Goal: Information Seeking & Learning: Understand process/instructions

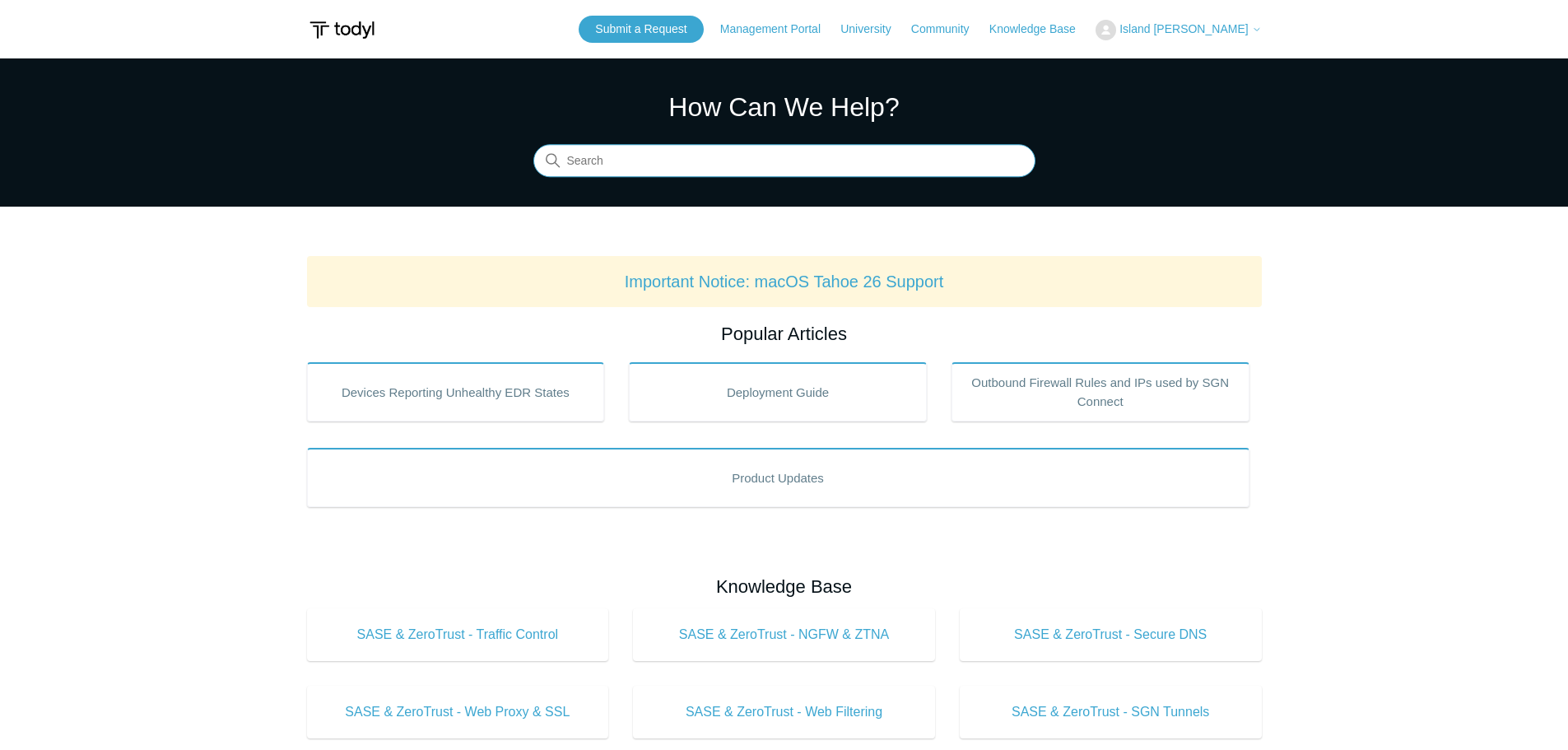
click at [707, 154] on input "Search" at bounding box center [784, 161] width 502 height 33
type input "release notes"
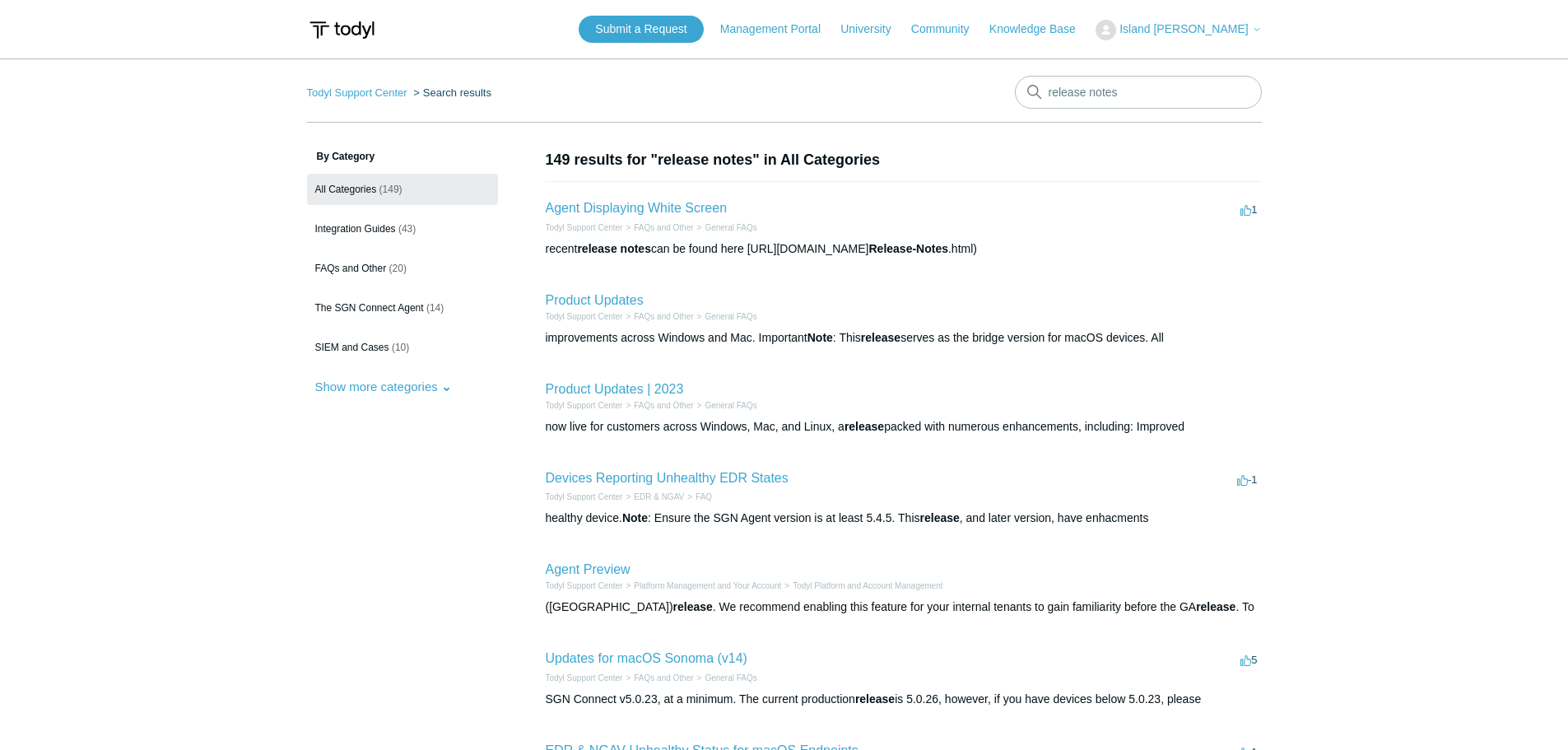
click at [575, 307] on h2 "Product Updates" at bounding box center [595, 301] width 98 height 19
click at [575, 300] on link "Product Updates" at bounding box center [595, 300] width 98 height 14
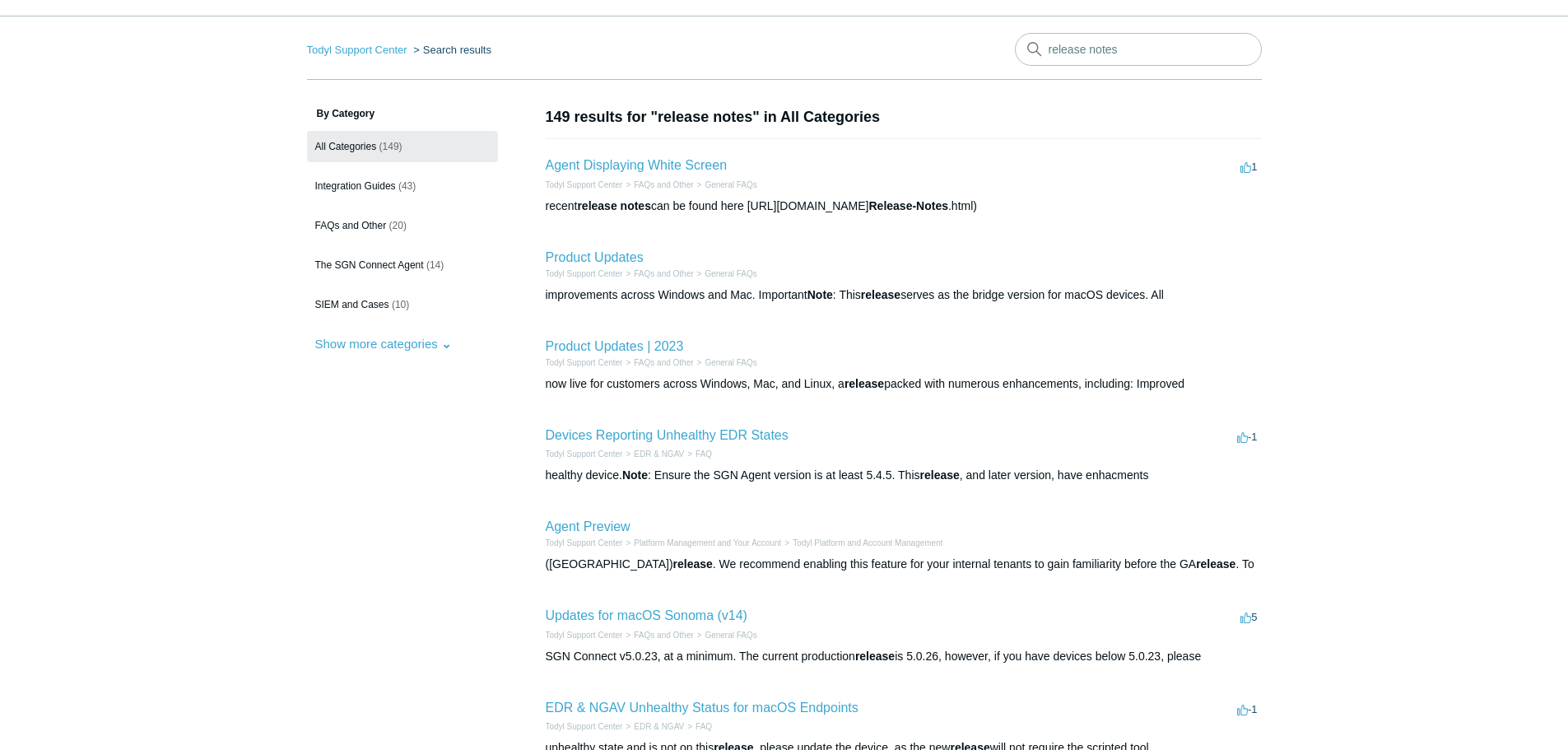
scroll to position [83, 0]
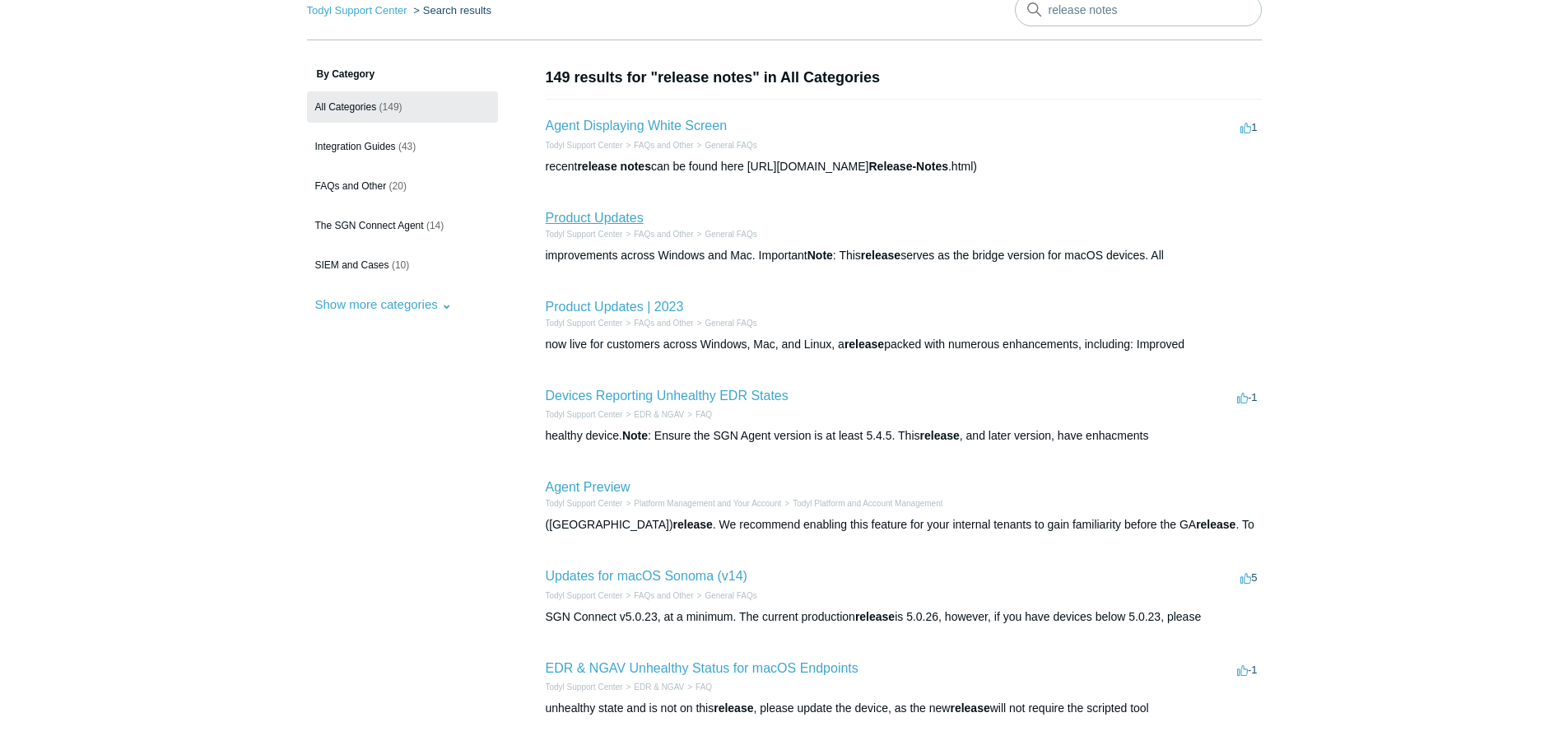
click at [589, 211] on link "Product Updates" at bounding box center [595, 218] width 98 height 14
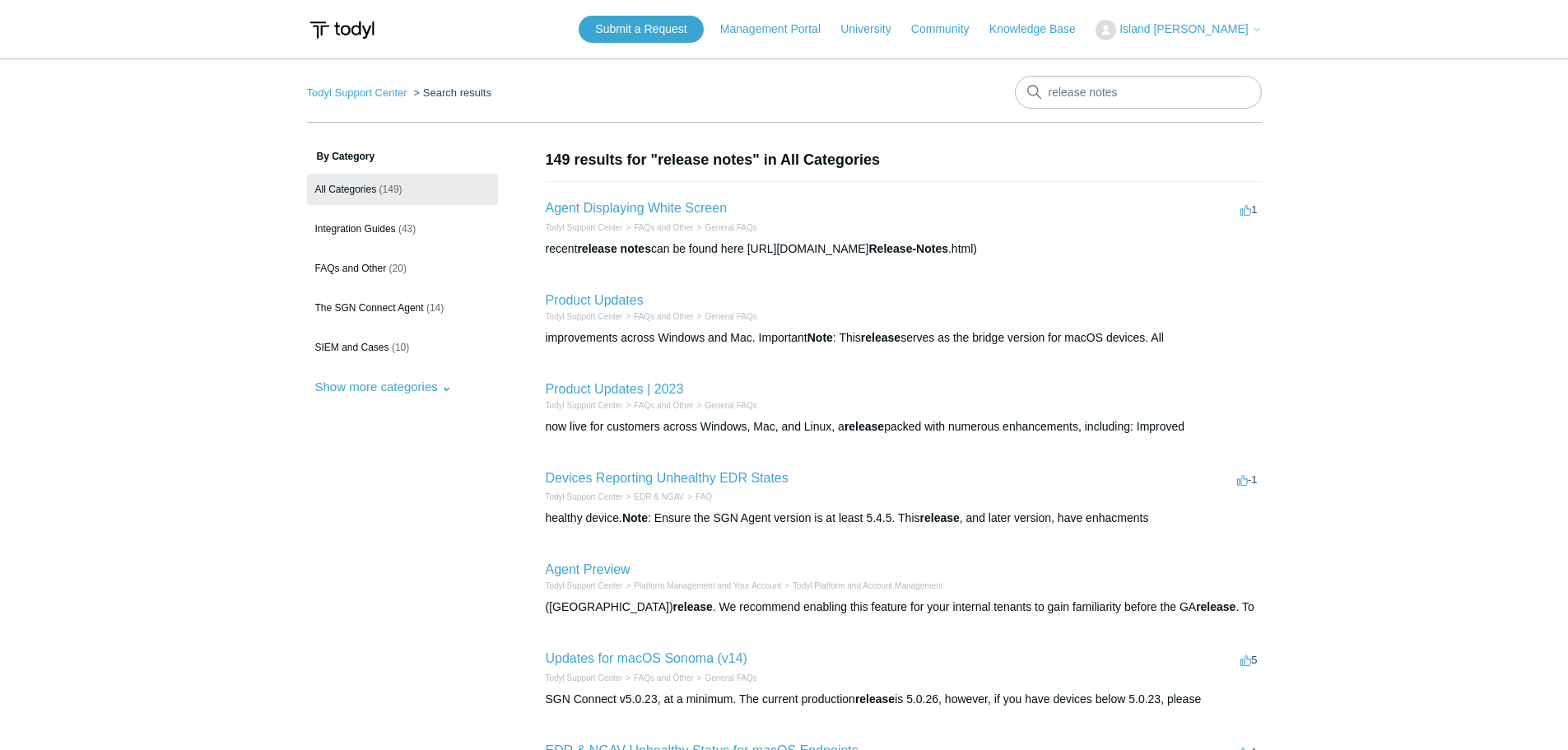
scroll to position [83, 0]
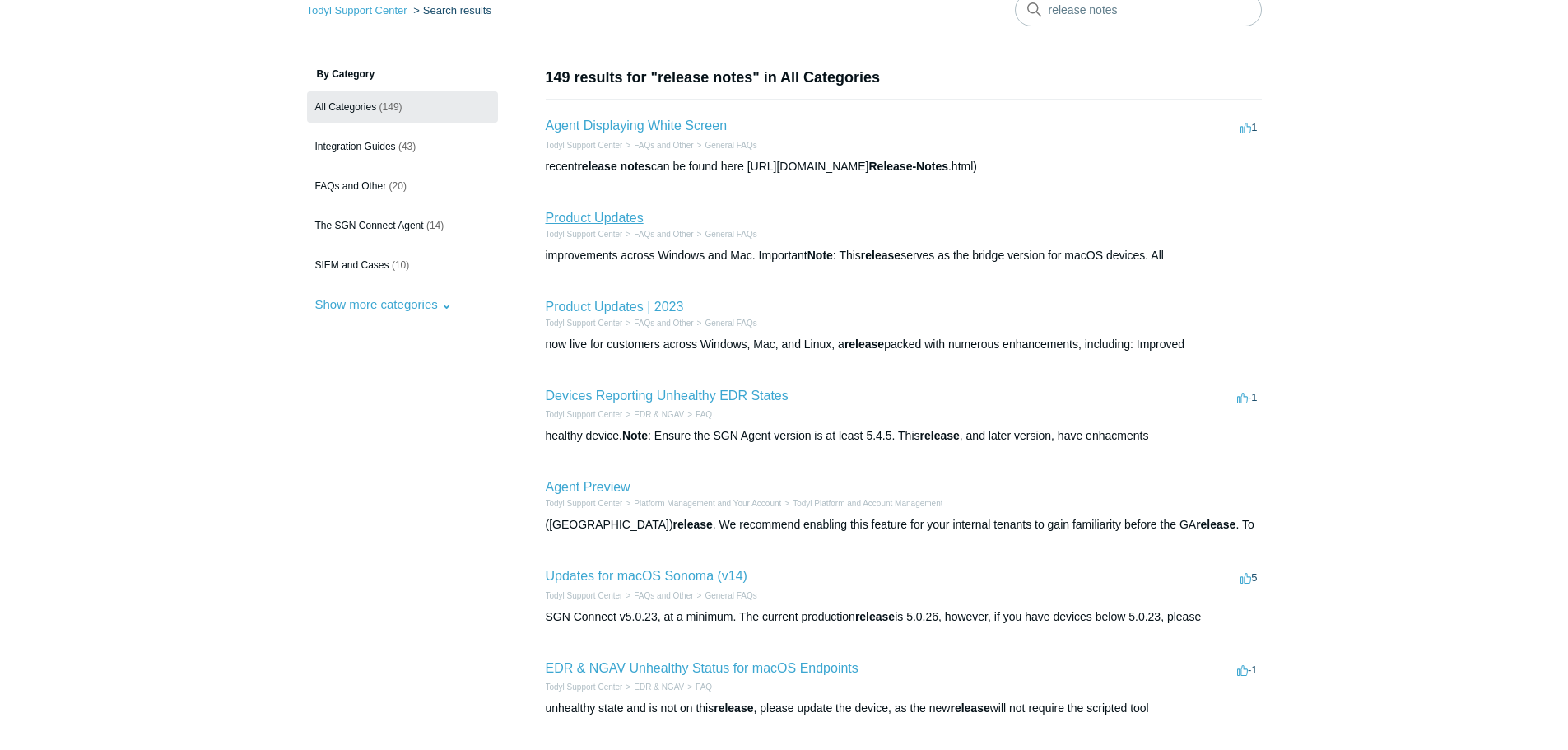
click at [603, 218] on link "Product Updates" at bounding box center [595, 218] width 98 height 14
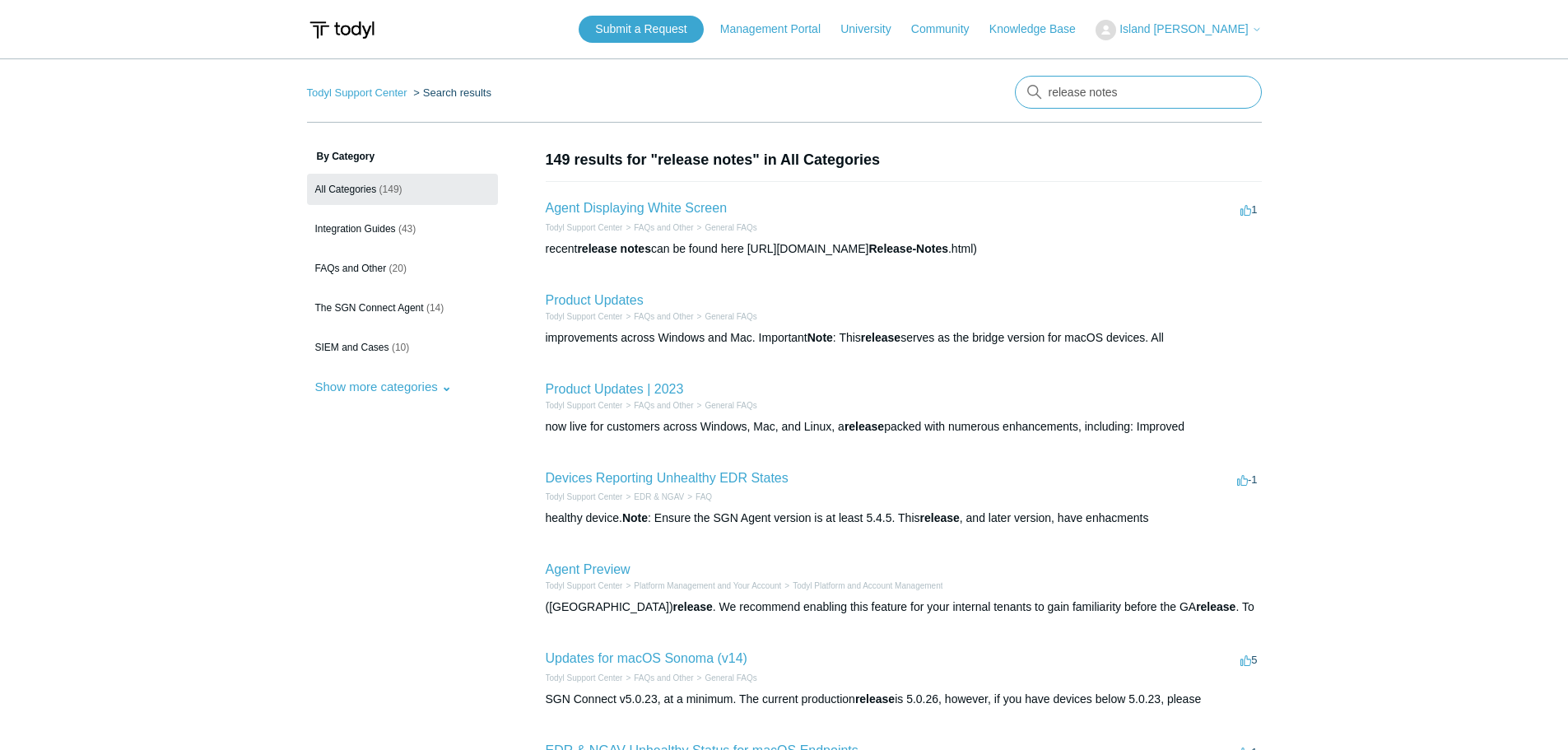
click at [1136, 93] on input "release notes" at bounding box center [1139, 92] width 247 height 33
type input "updates"
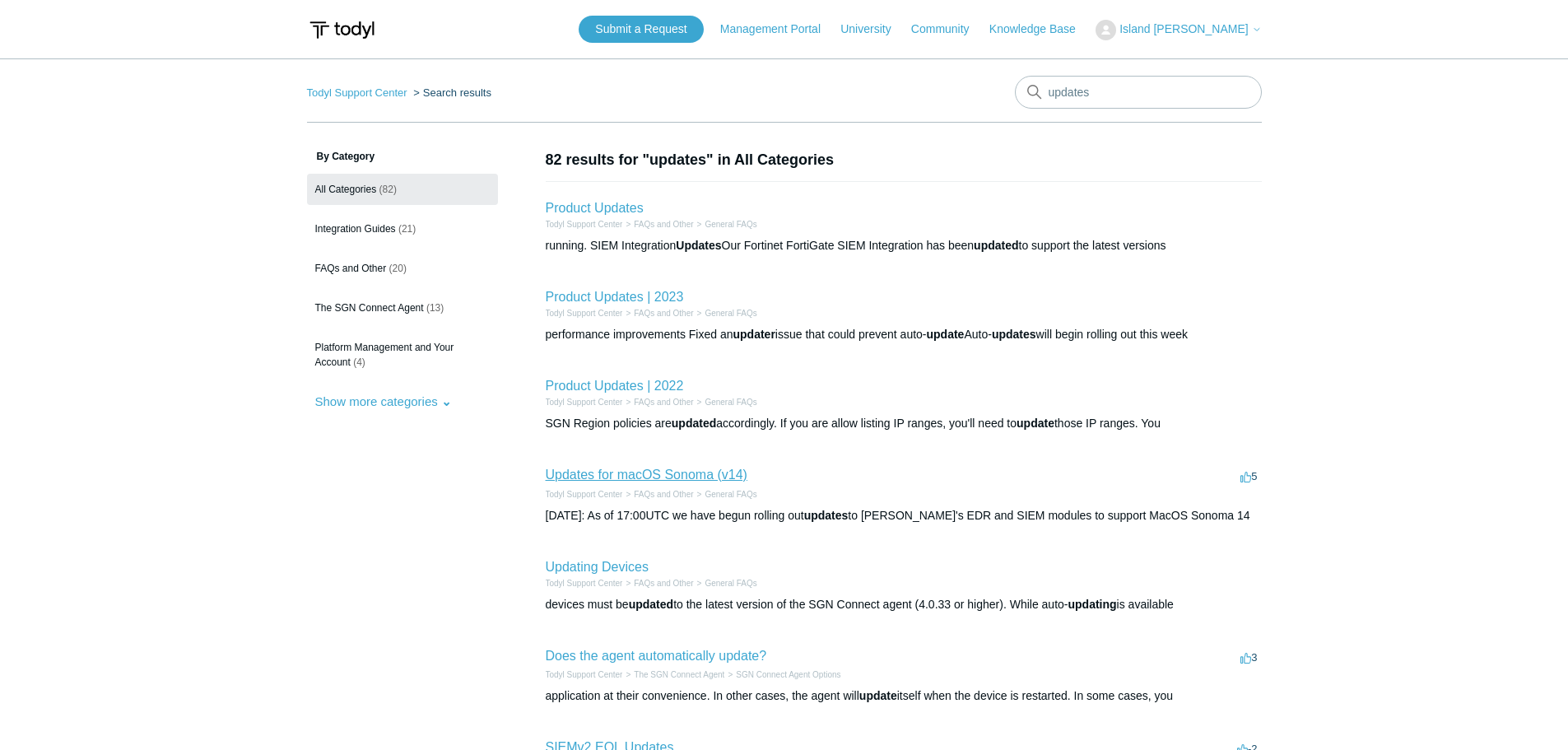
click at [654, 473] on link "Updates for macOS Sonoma (v14)" at bounding box center [646, 474] width 201 height 14
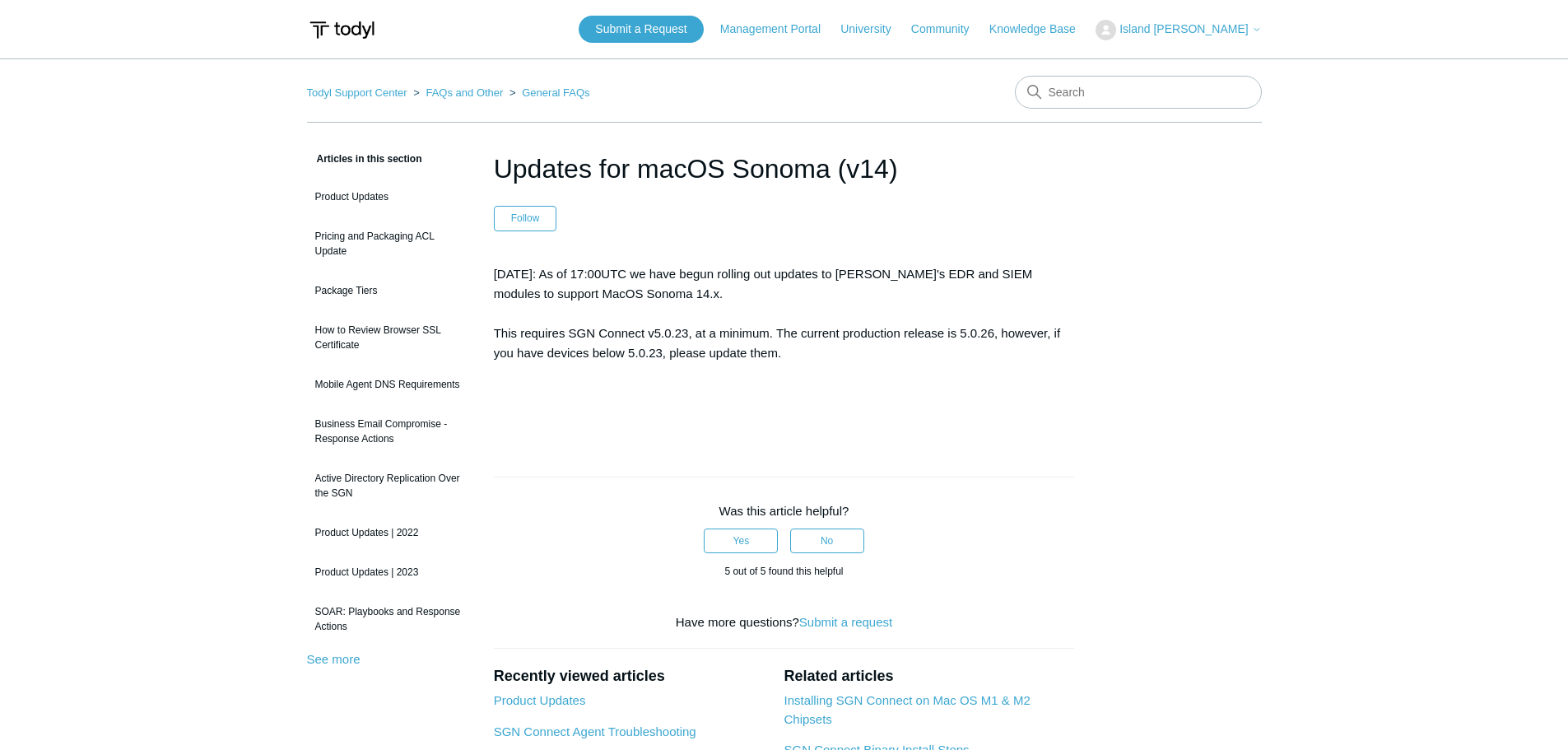
click at [1092, 73] on main "Todyl Support Center FAQs and Other General FAQs Articles in this section Produ…" at bounding box center [784, 522] width 1568 height 929
click at [1108, 86] on input "Search" at bounding box center [1139, 92] width 247 height 33
type input "C"
type input "MacOS Darwin"
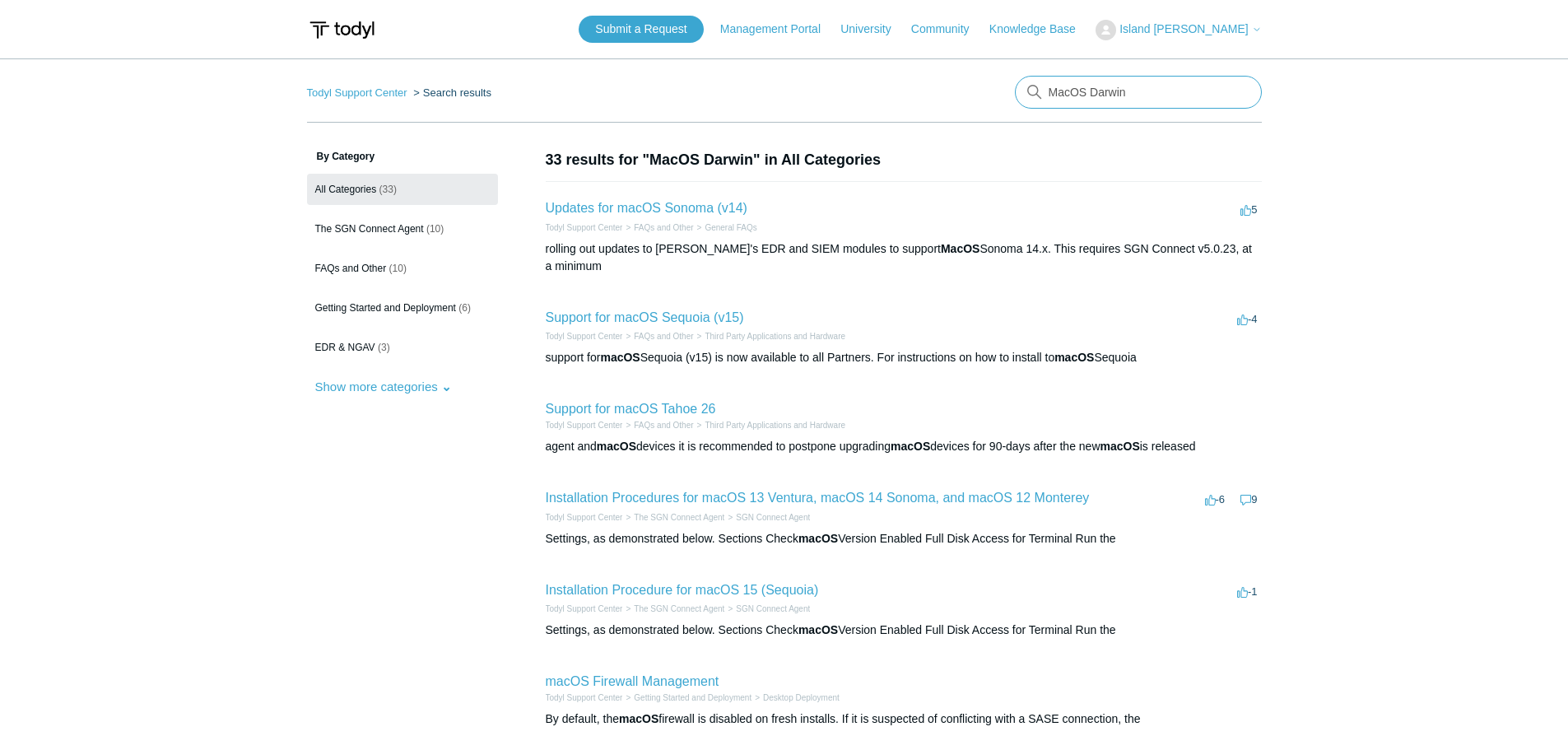
click at [1136, 92] on input "MacOS Darwin" at bounding box center [1139, 92] width 247 height 33
drag, startPoint x: 1121, startPoint y: 94, endPoint x: 1066, endPoint y: 120, distance: 60.8
click at [1111, 94] on input "MacOS Darwin" at bounding box center [1139, 92] width 247 height 33
click at [890, 229] on li "Todyl Support Center FAQs and Other General FAQs" at bounding box center [904, 228] width 716 height 13
click at [718, 212] on link "Updates for macOS Sonoma (v14)" at bounding box center [646, 207] width 201 height 14
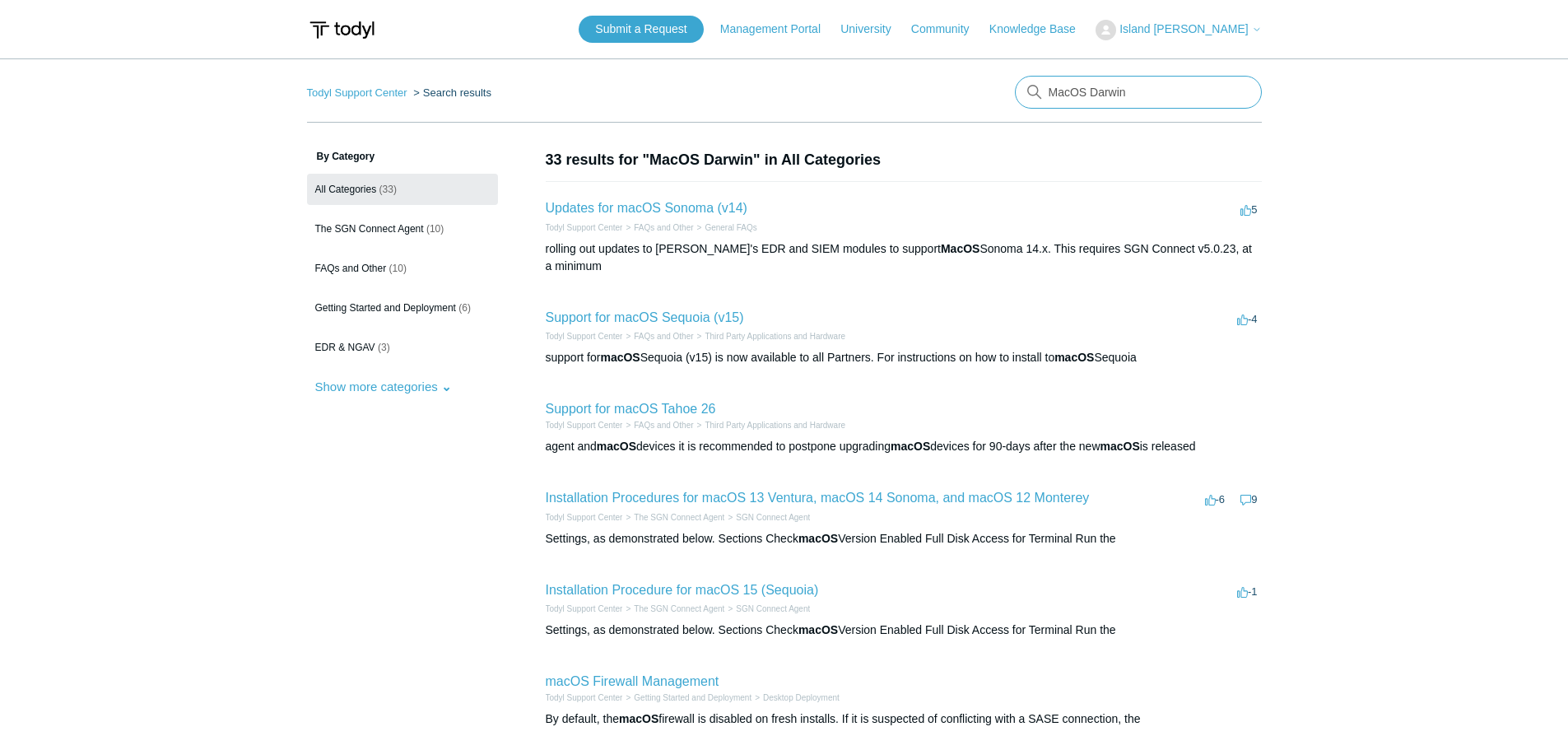
click at [1115, 81] on input "MacOS Darwin" at bounding box center [1139, 92] width 247 height 33
click at [1122, 89] on input "MacOS Darwin" at bounding box center [1139, 92] width 247 height 33
type input "MacOS DNS"
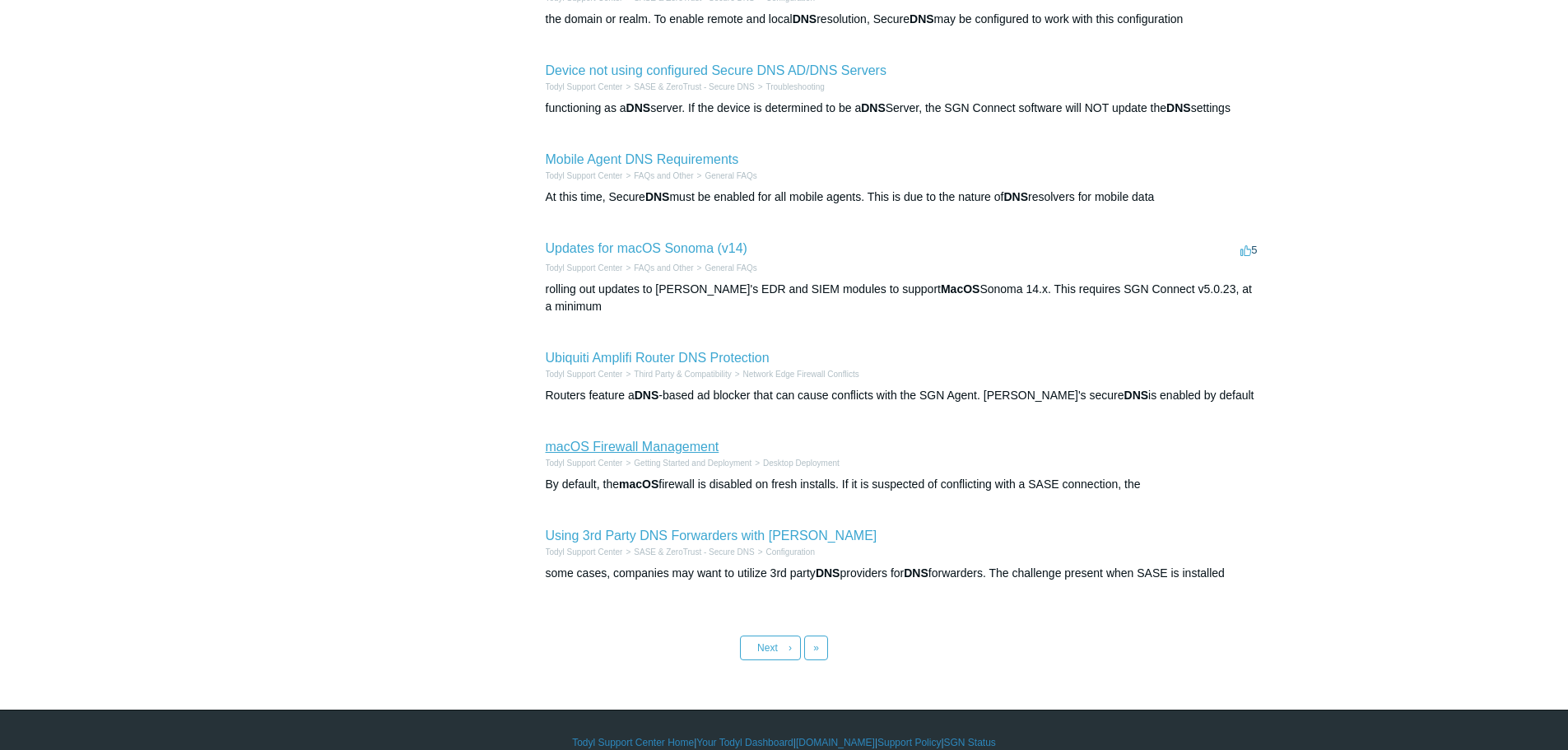
scroll to position [506, 0]
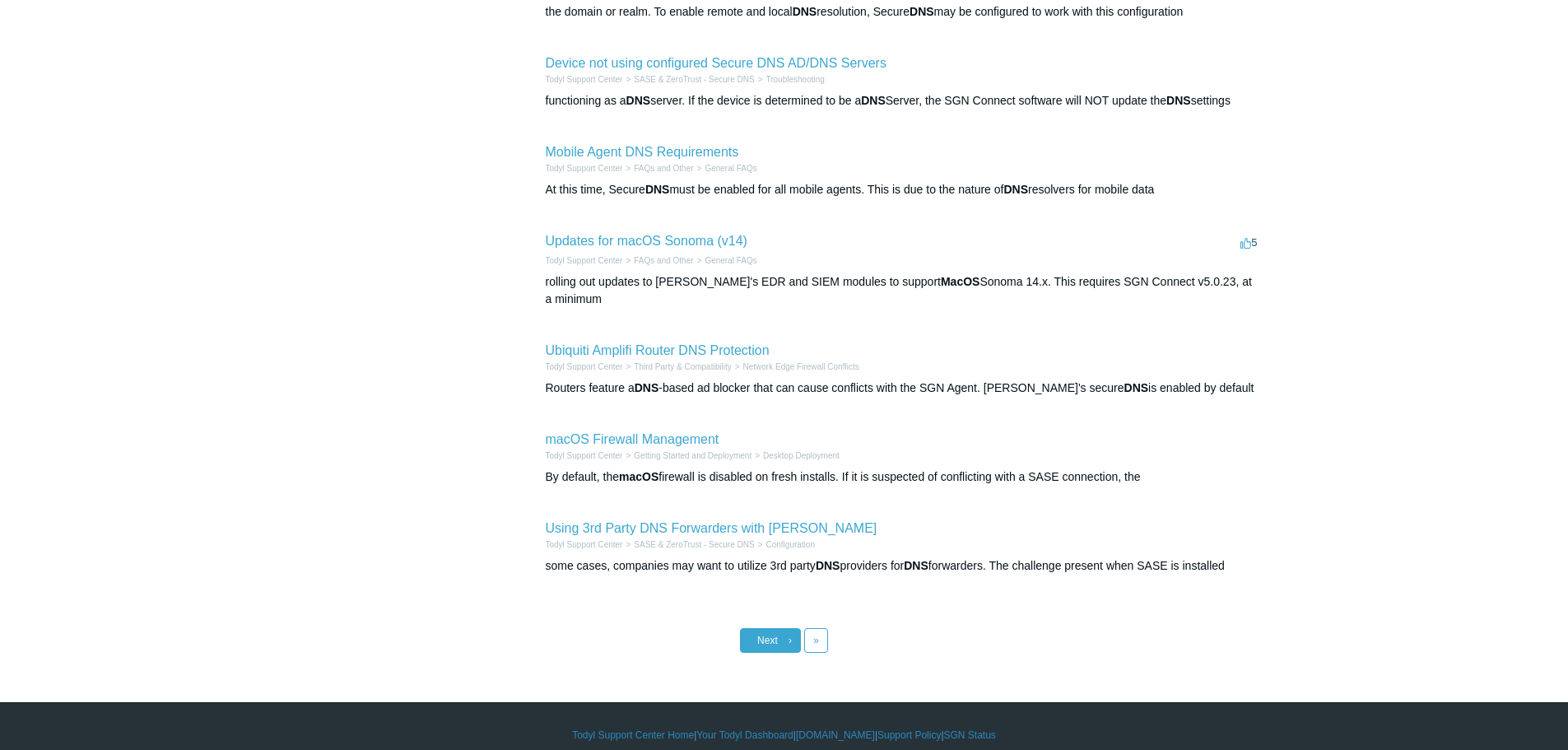
click at [787, 627] on link "Next ›" at bounding box center [770, 639] width 61 height 24
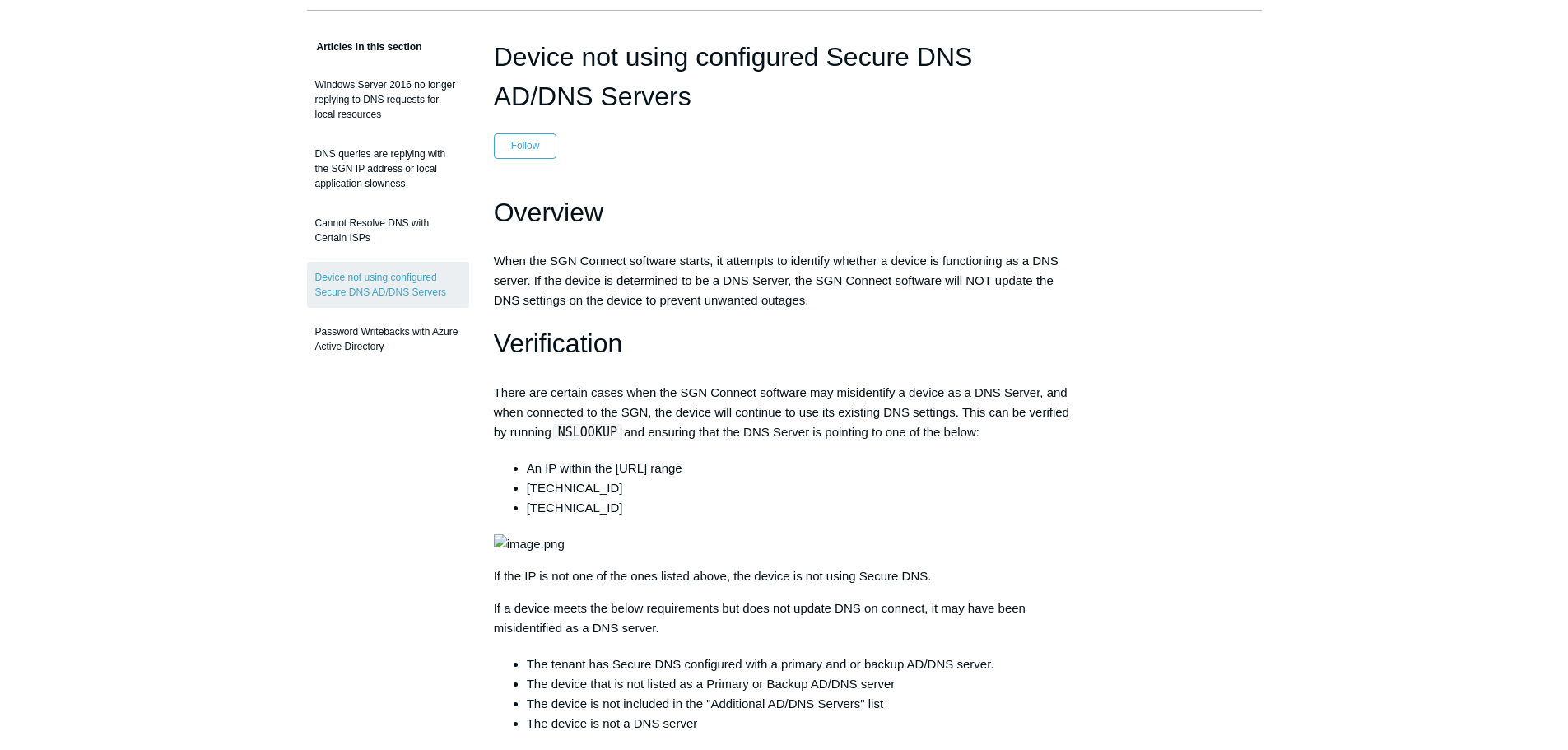
scroll to position [83, 0]
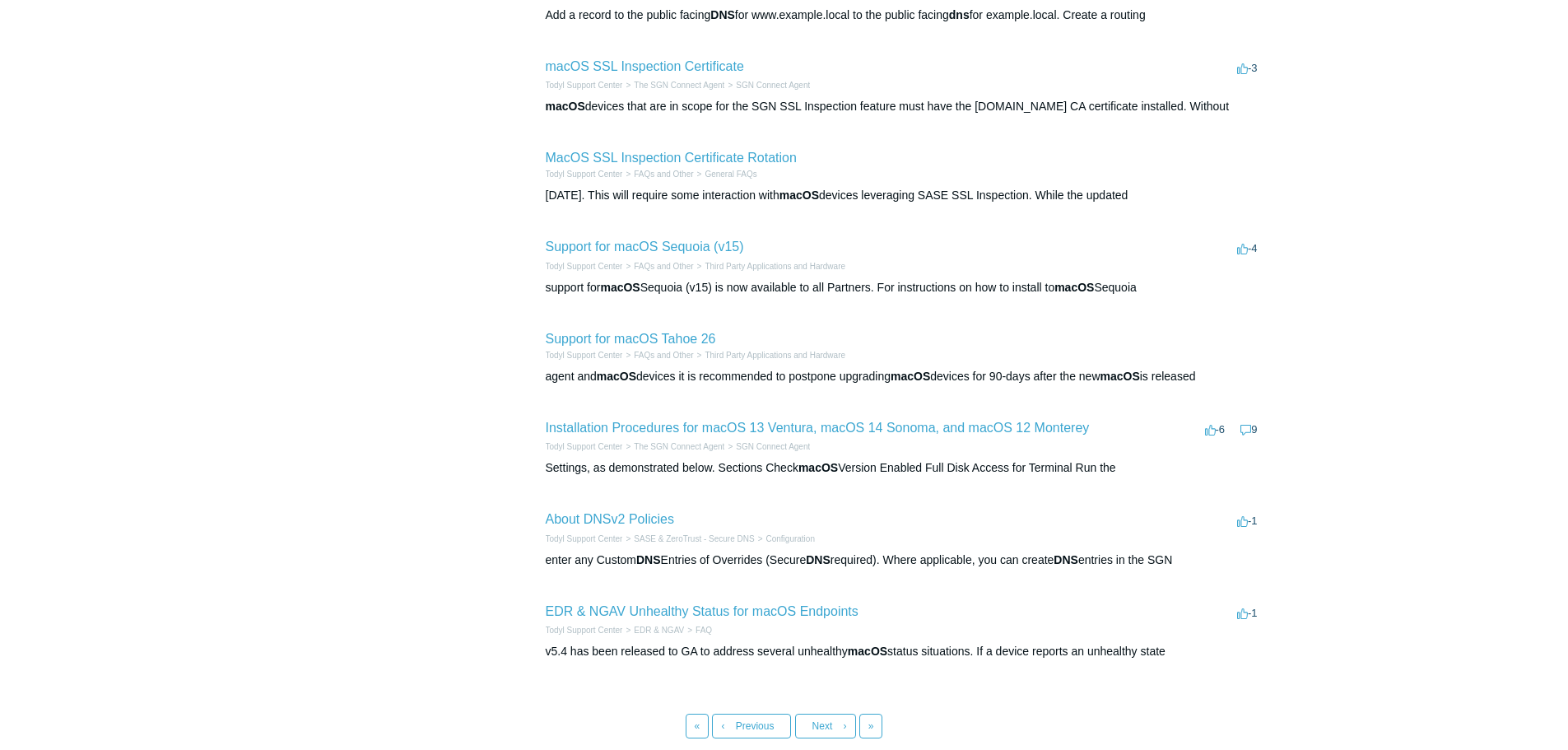
scroll to position [494, 0]
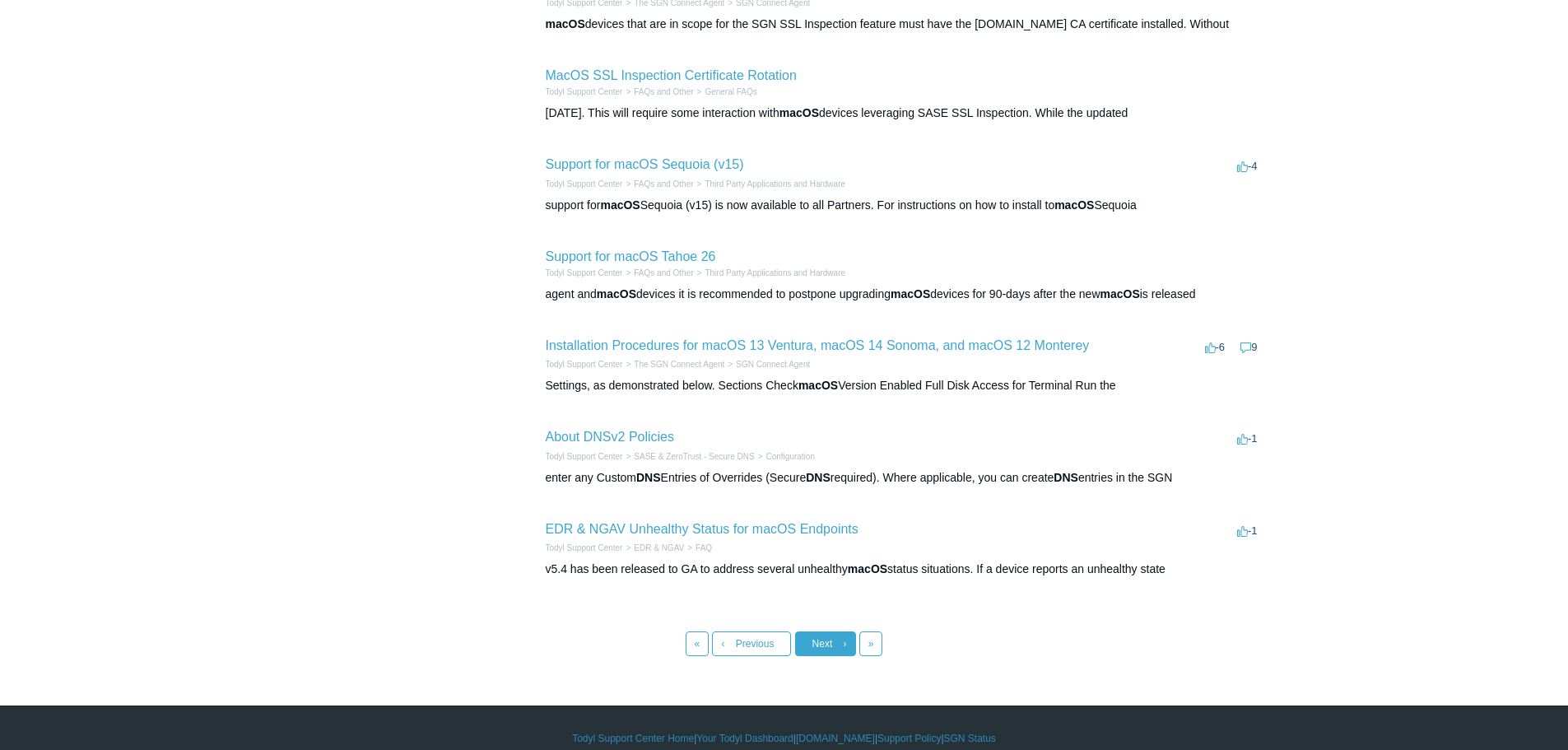
click at [842, 641] on link "Next ›" at bounding box center [825, 643] width 61 height 24
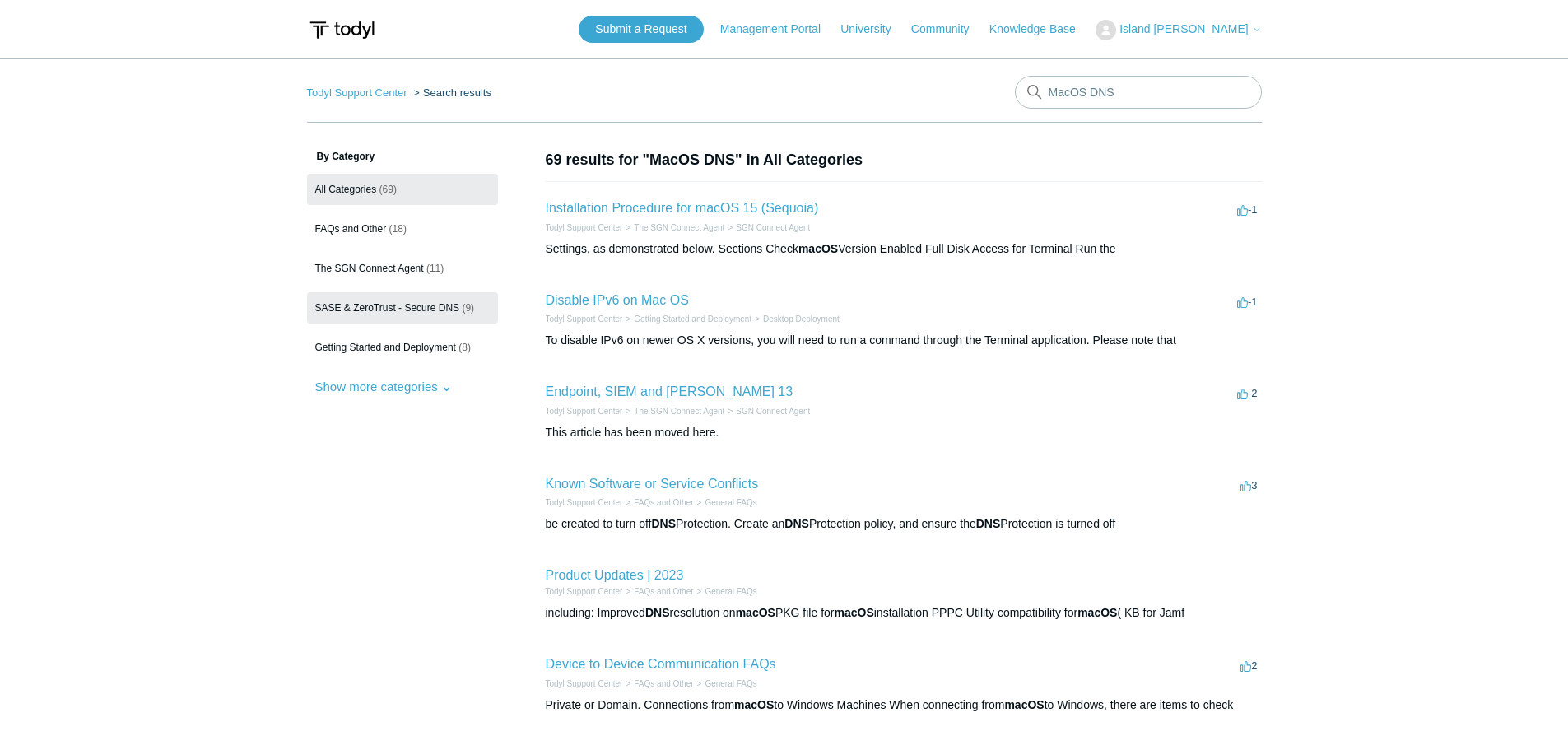
click at [437, 302] on span "SASE & ZeroTrust - Secure DNS" at bounding box center [387, 307] width 145 height 12
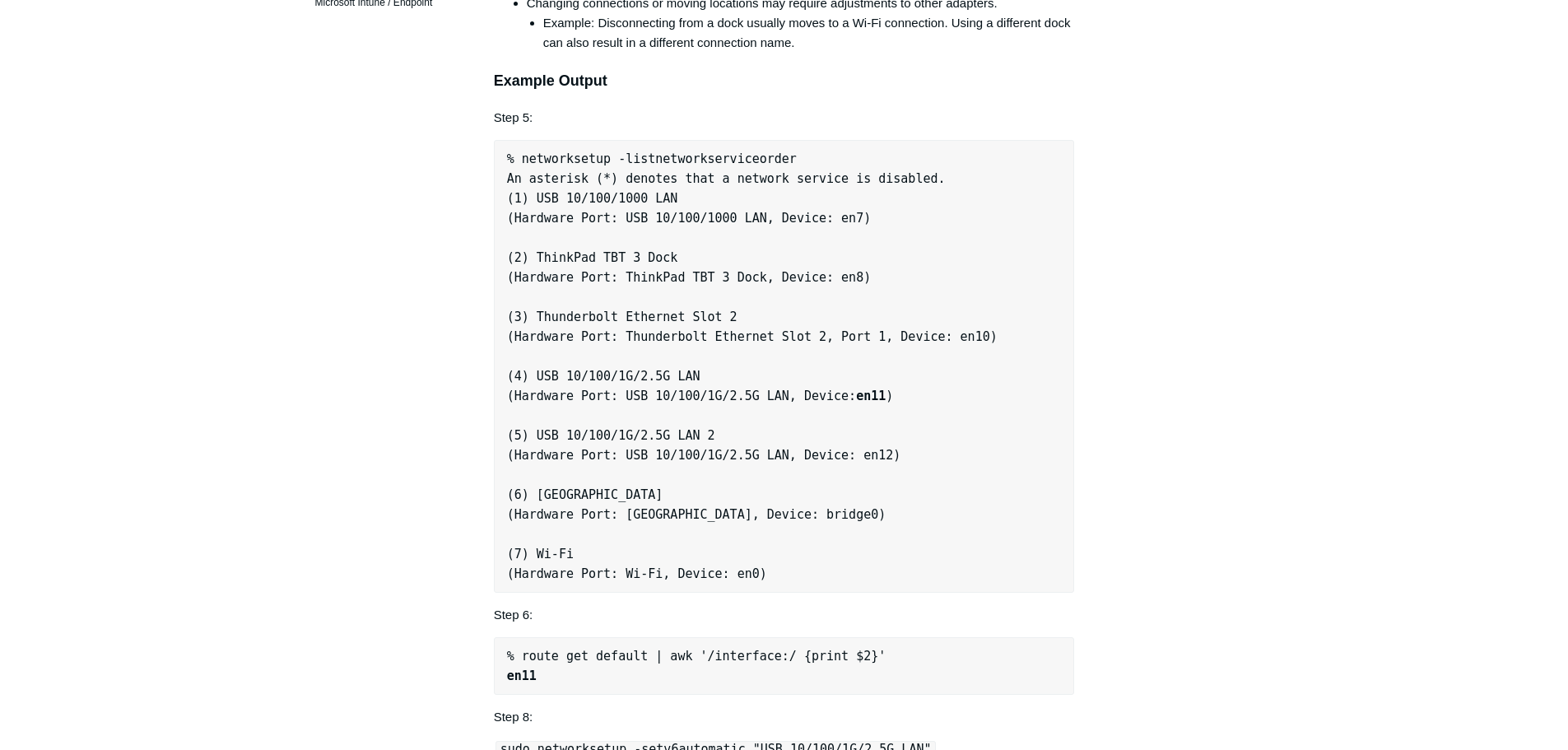
scroll to position [659, 0]
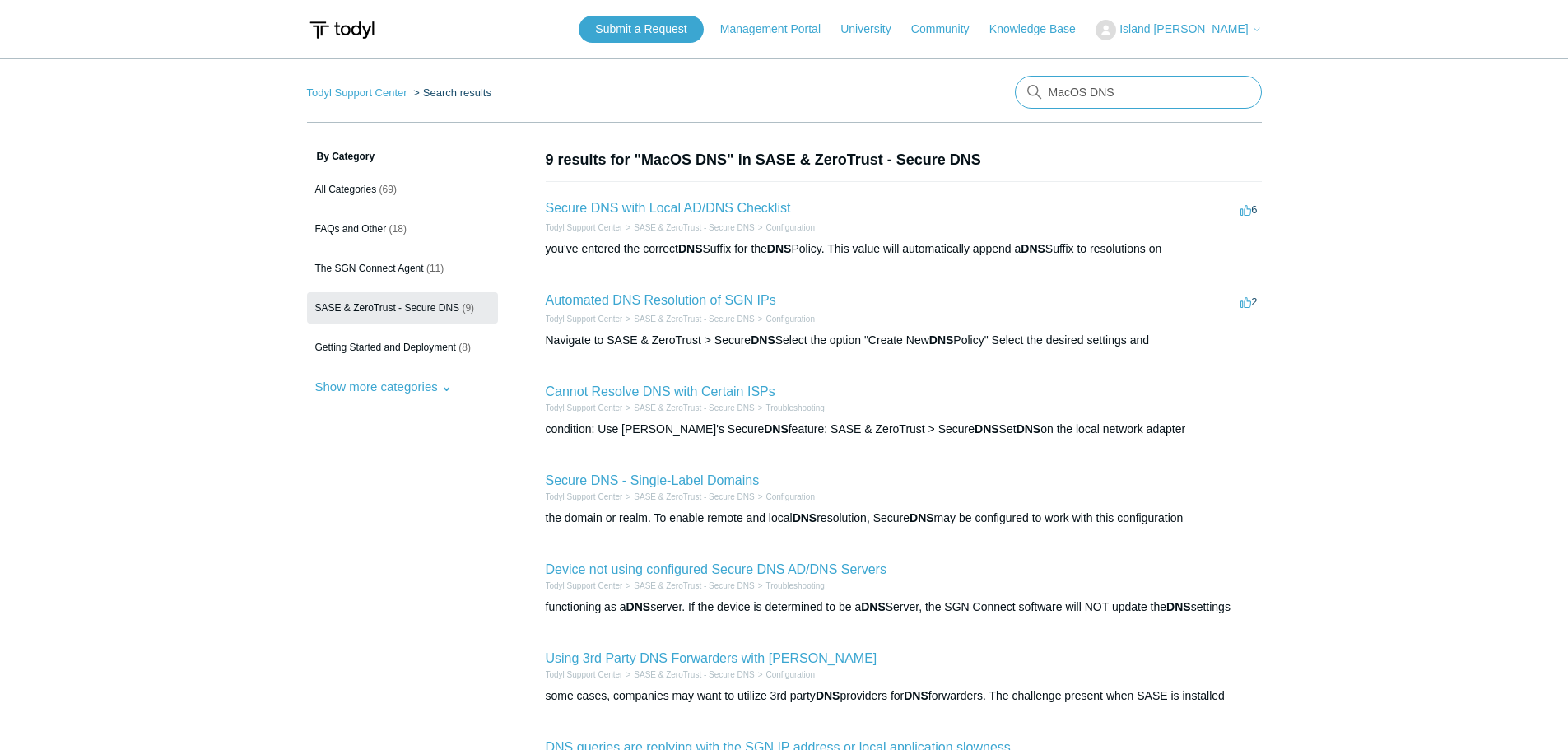
drag, startPoint x: 1100, startPoint y: 83, endPoint x: 701, endPoint y: 51, distance: 400.3
click at [730, 46] on body "Skip to main content Submit a Request Management Portal University Community Kn…" at bounding box center [784, 562] width 1568 height 1125
type input "IPV6"
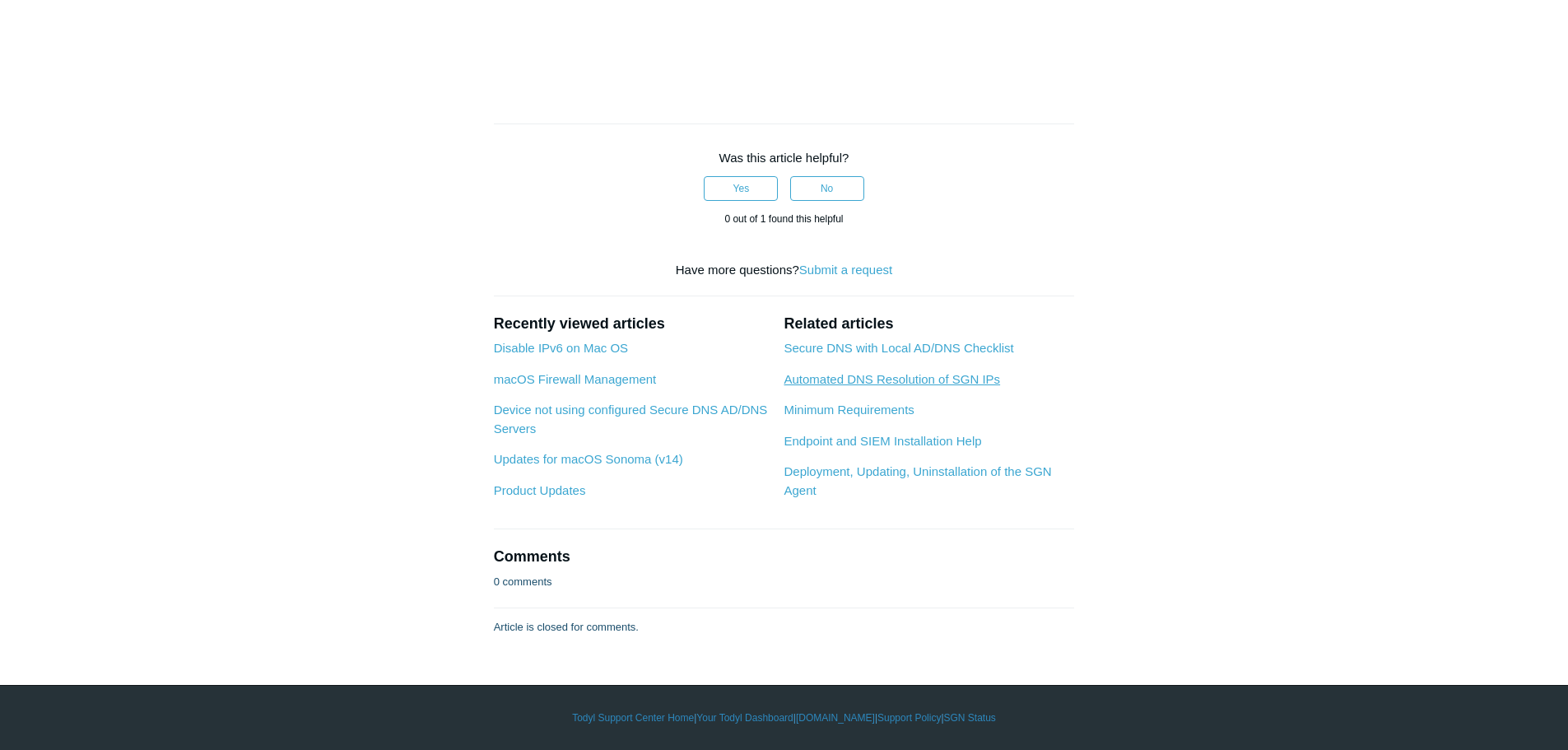
scroll to position [5924, 0]
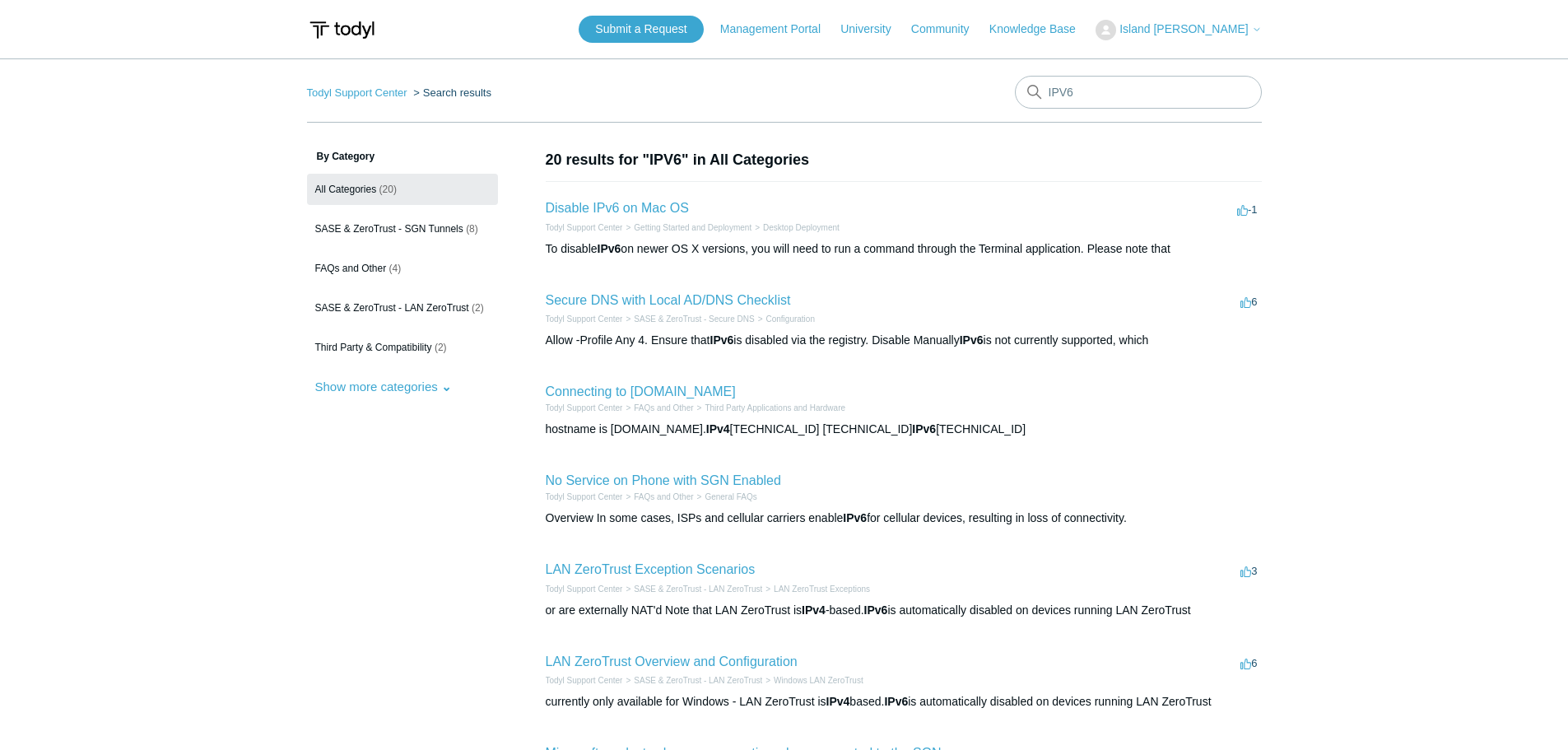
click at [946, 240] on div "To disable IPv6 on newer OS X versions, you will need to run a command through …" at bounding box center [904, 249] width 716 height 18
click at [676, 201] on link "Disable IPv6 on Mac OS" at bounding box center [617, 207] width 143 height 14
